Goal: Transaction & Acquisition: Purchase product/service

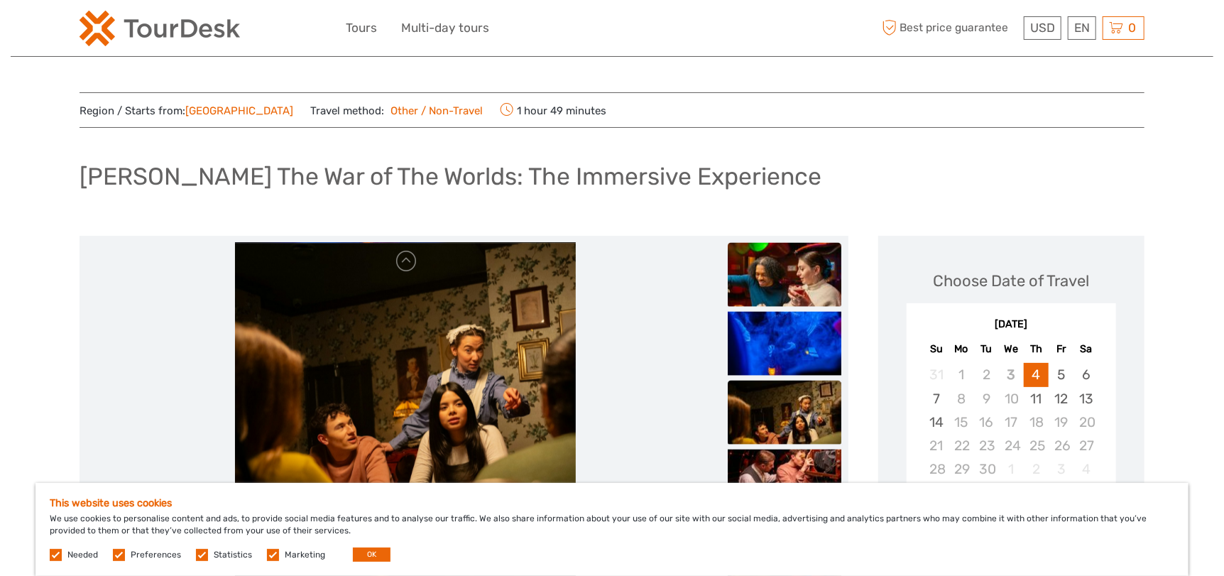
click at [763, 279] on img at bounding box center [785, 275] width 114 height 64
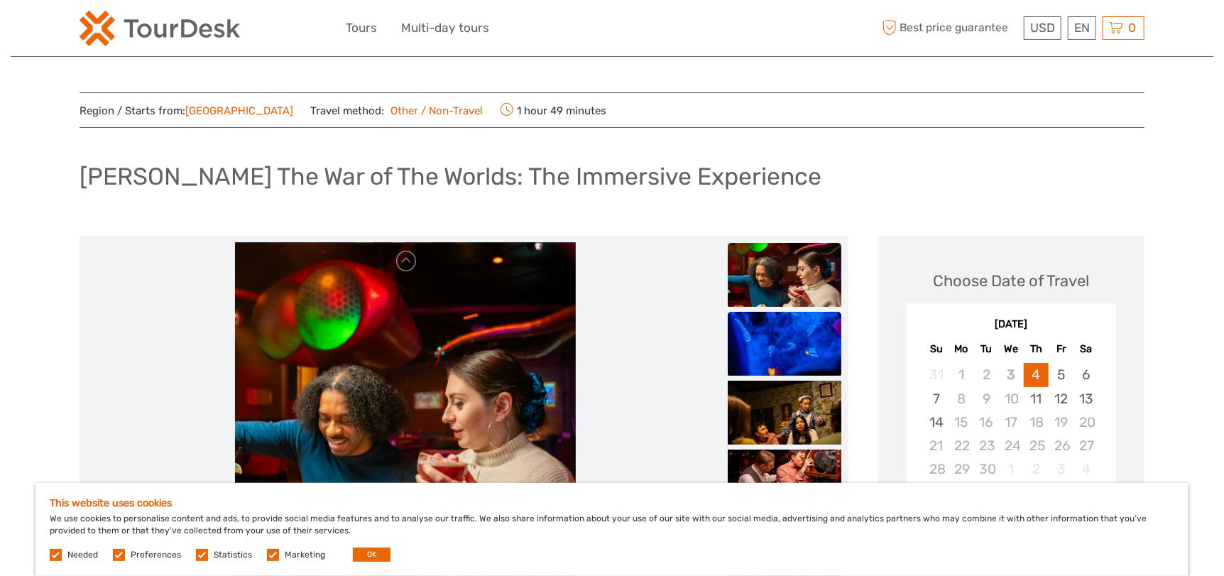
click at [763, 334] on img at bounding box center [785, 344] width 114 height 64
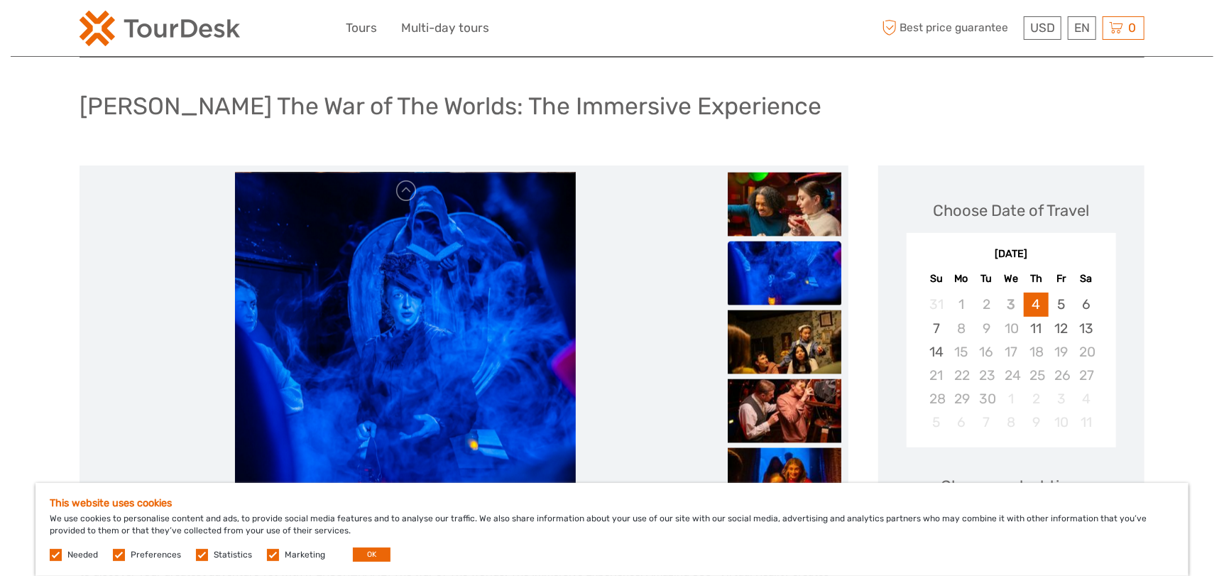
scroll to position [212, 0]
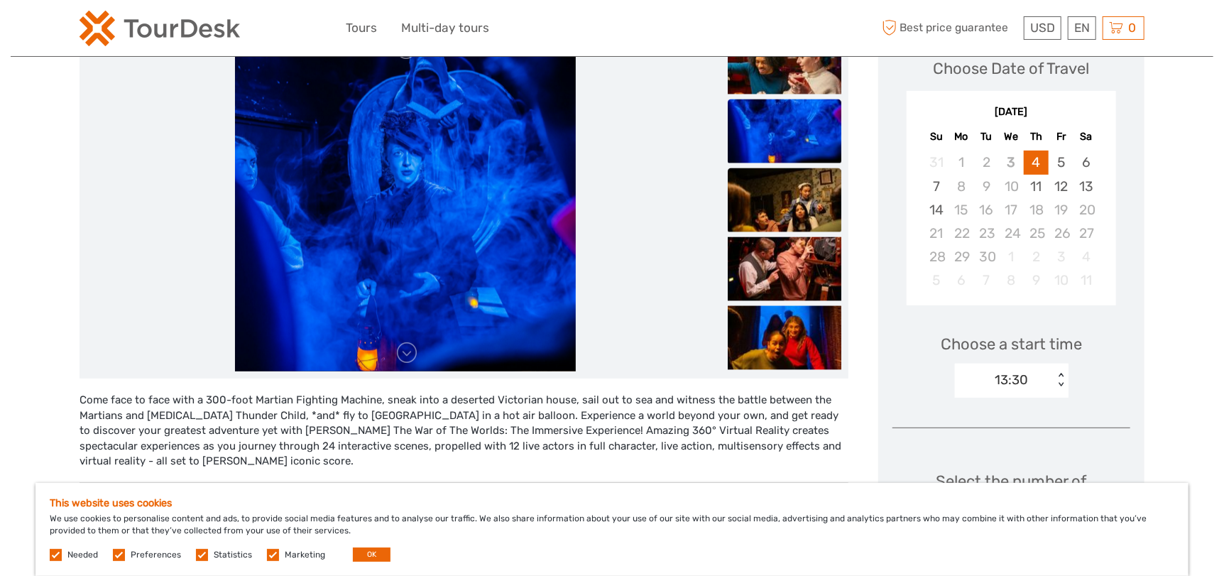
click at [777, 218] on img at bounding box center [785, 200] width 114 height 64
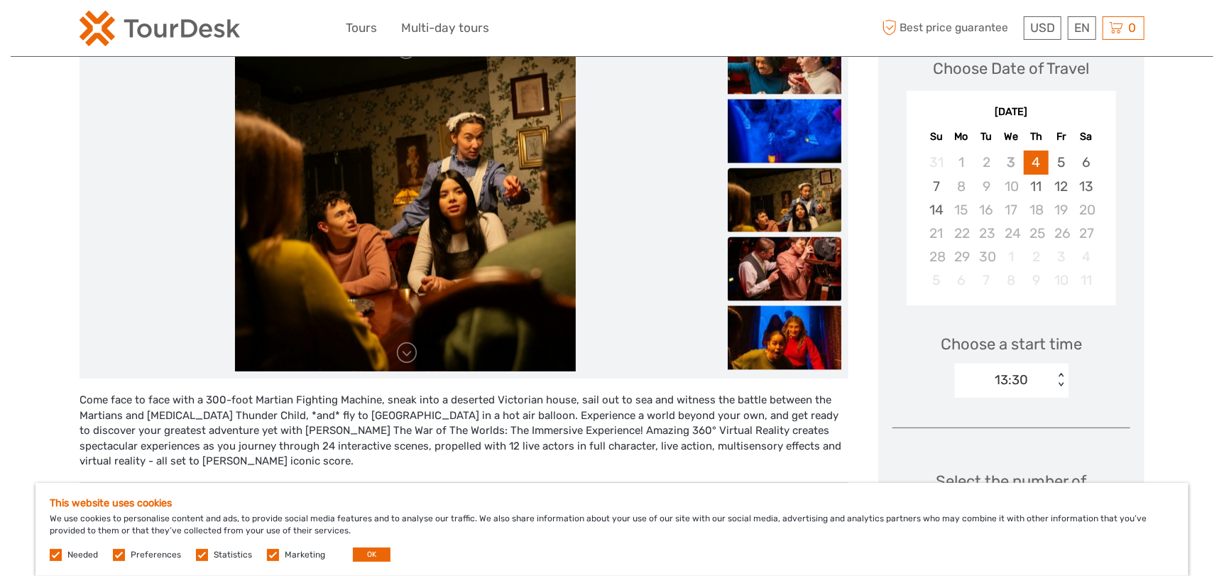
click at [767, 253] on img at bounding box center [785, 269] width 114 height 64
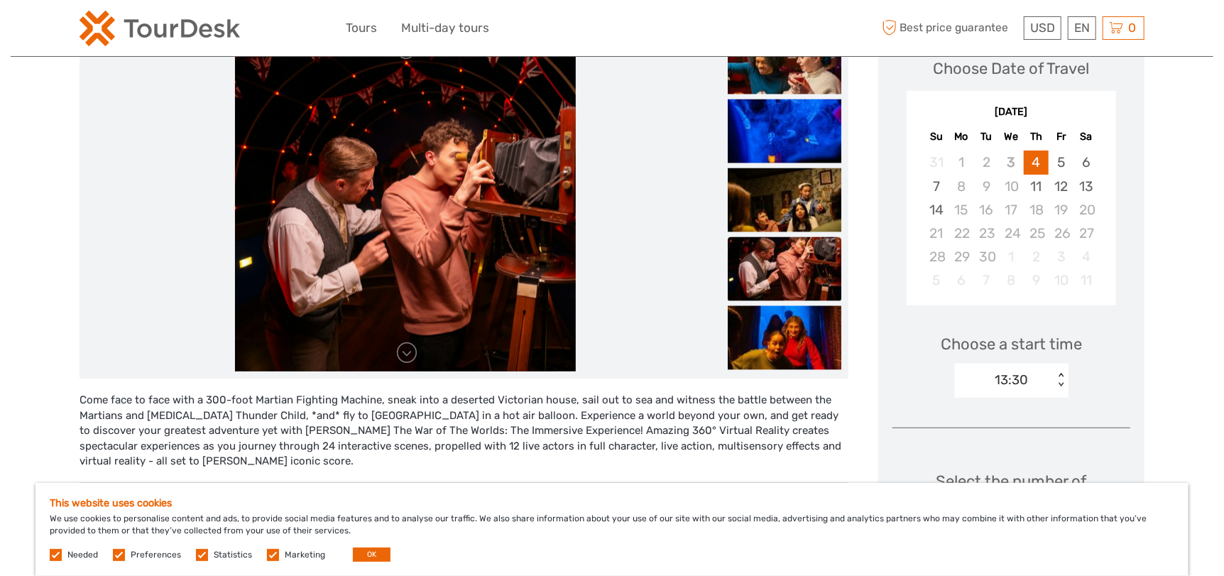
scroll to position [284, 0]
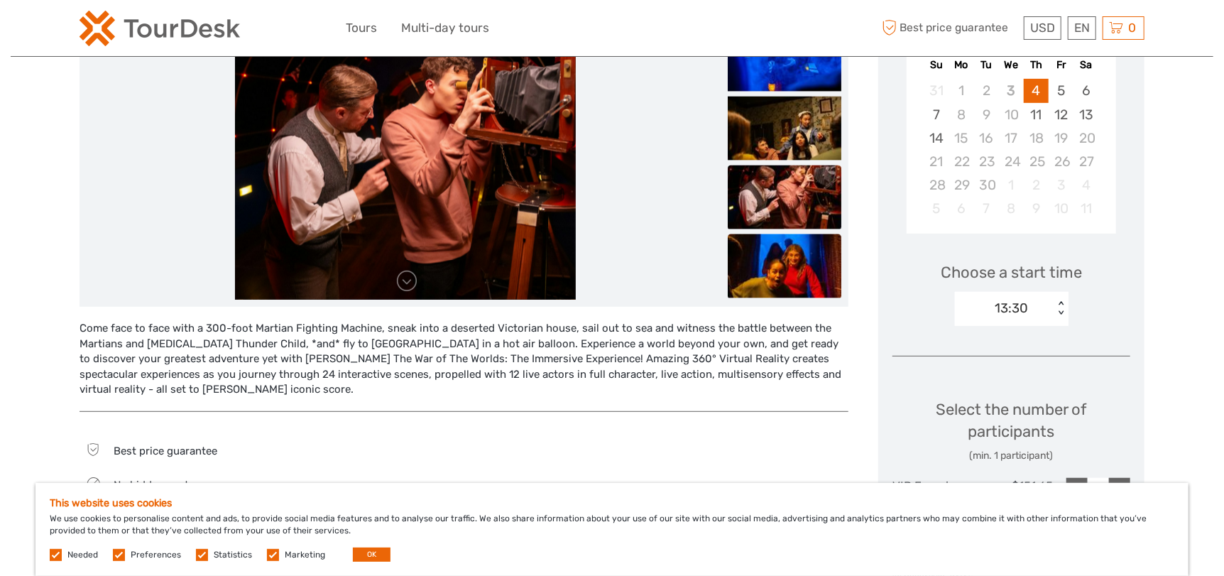
click at [749, 266] on img at bounding box center [785, 266] width 114 height 64
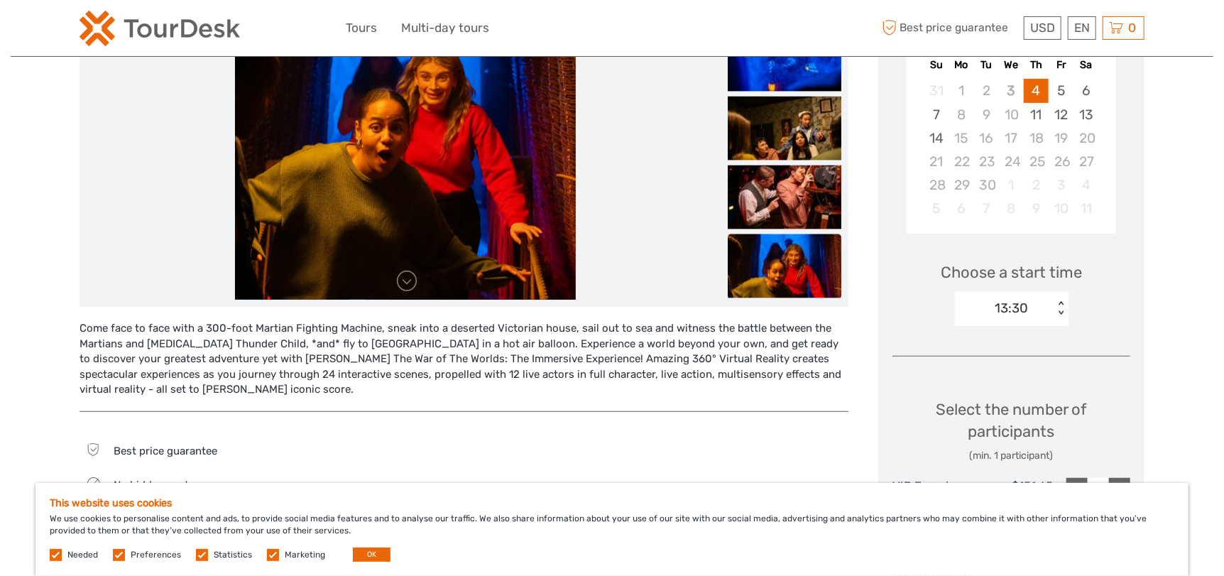
scroll to position [212, 0]
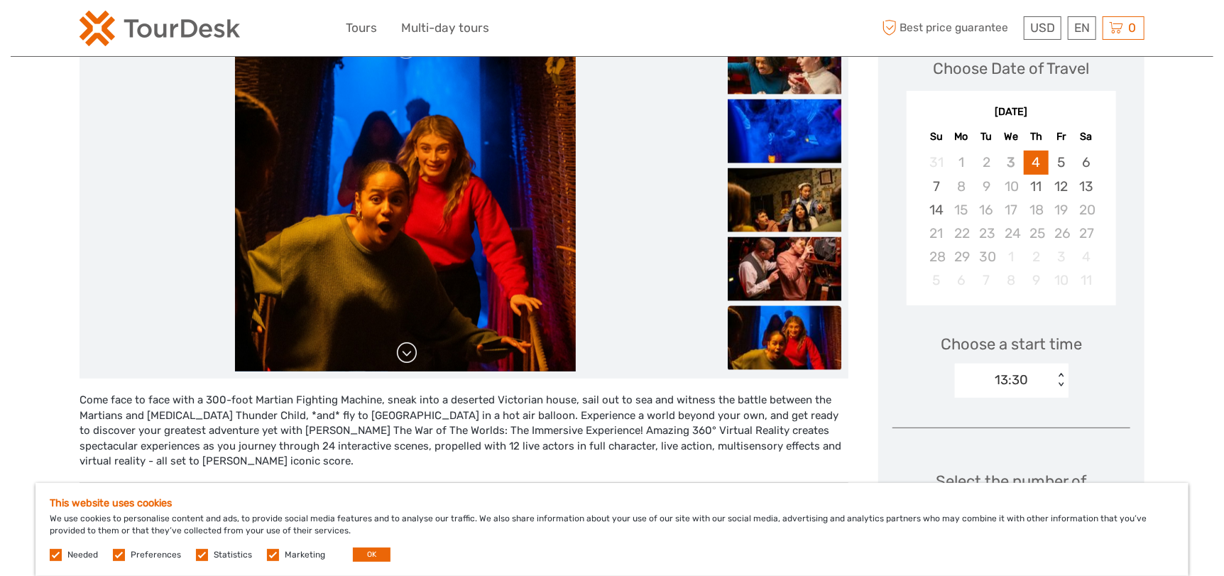
click at [403, 360] on link at bounding box center [406, 353] width 23 height 23
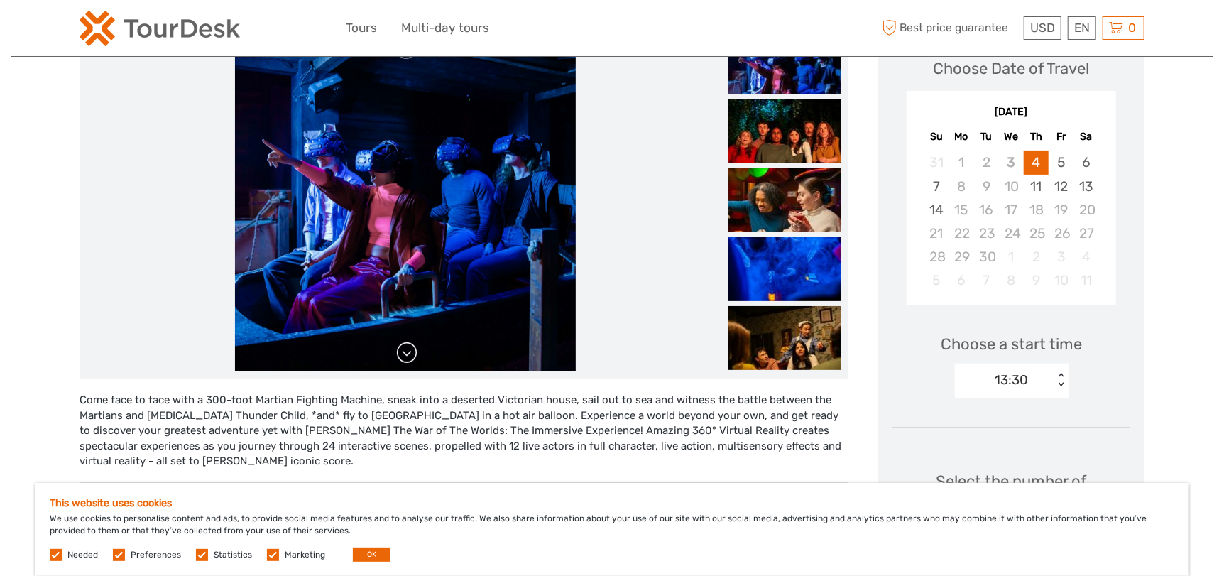
click at [403, 360] on link at bounding box center [406, 353] width 23 height 23
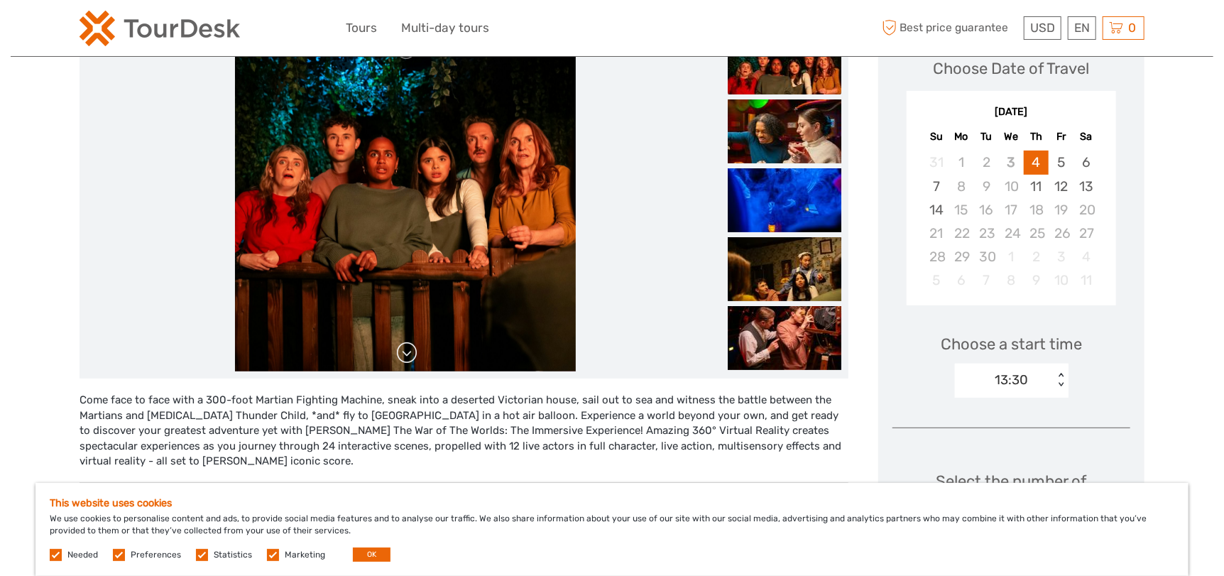
click at [403, 360] on link at bounding box center [406, 353] width 23 height 23
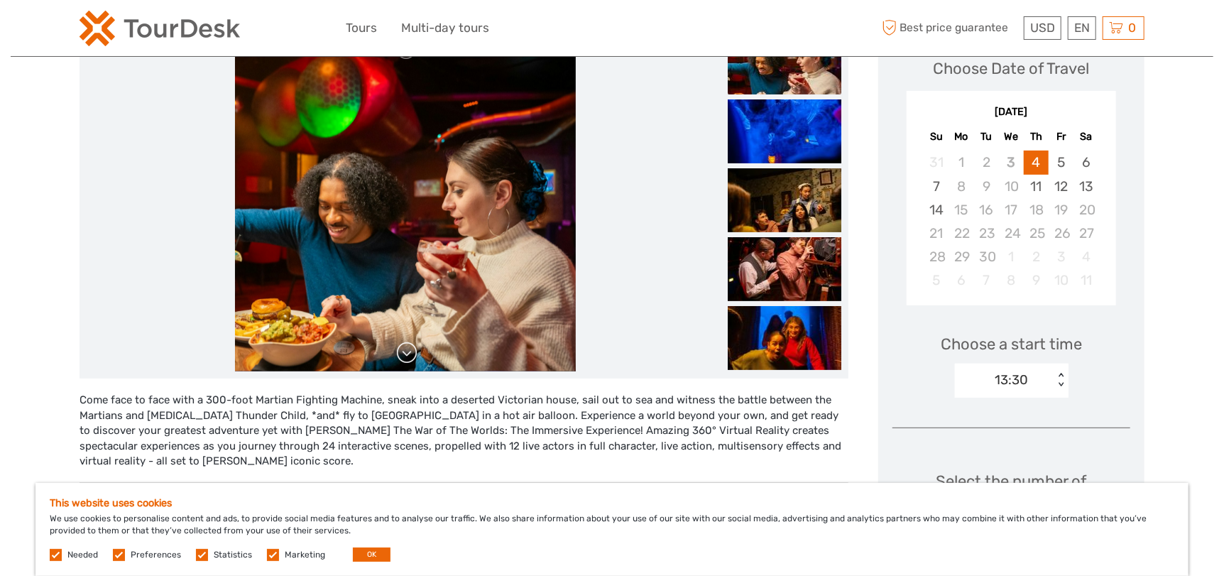
click at [403, 360] on link at bounding box center [406, 353] width 23 height 23
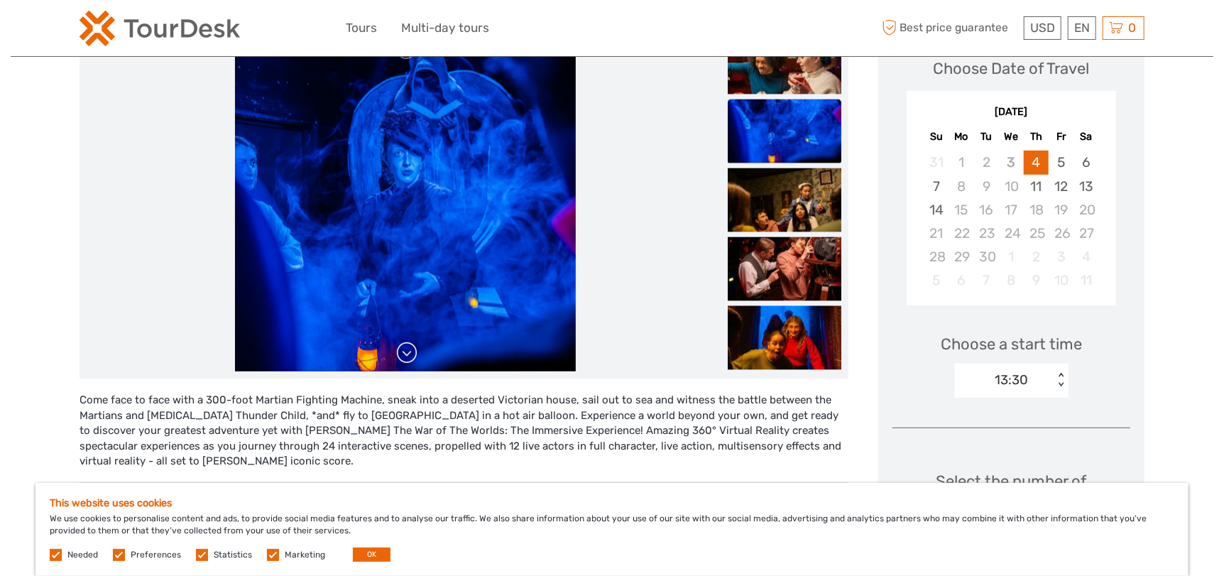
click at [403, 360] on link at bounding box center [406, 353] width 23 height 23
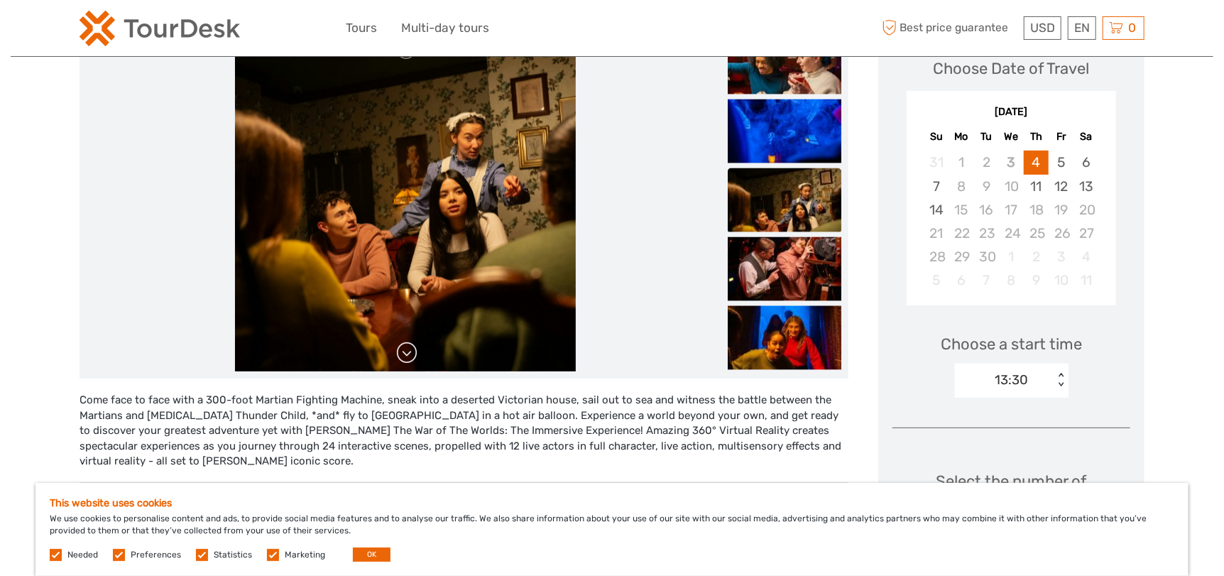
click at [403, 360] on link at bounding box center [406, 353] width 23 height 23
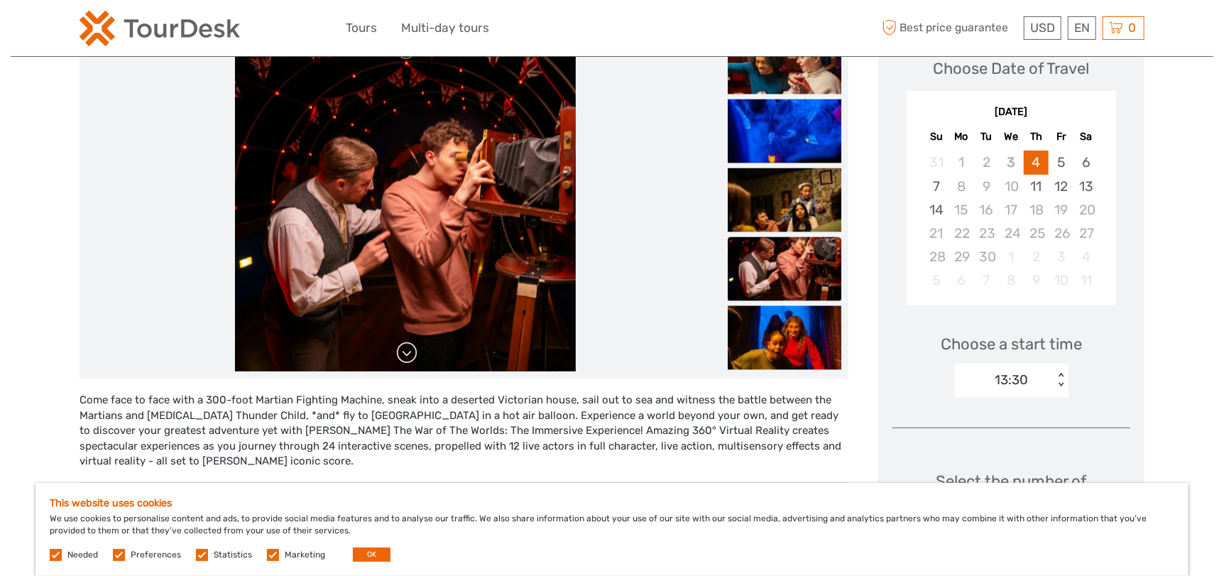
click at [403, 360] on link at bounding box center [406, 353] width 23 height 23
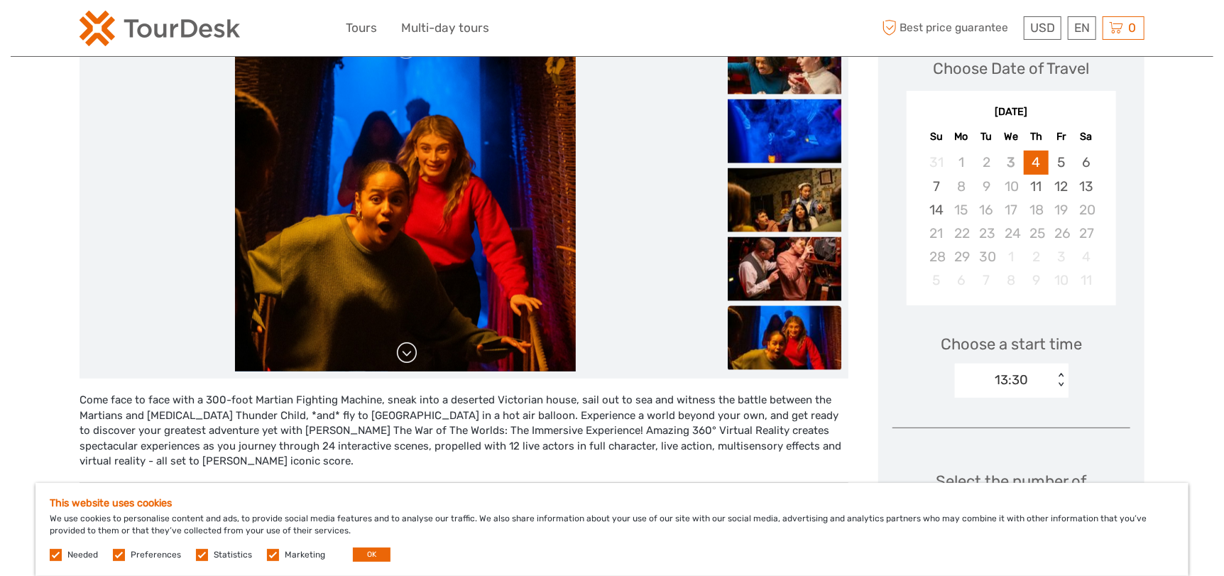
click at [403, 360] on link at bounding box center [406, 353] width 23 height 23
